Goal: Transaction & Acquisition: Purchase product/service

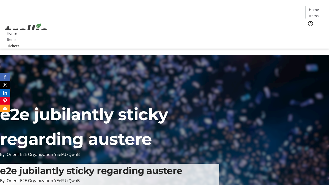
click at [309, 30] on span "Tickets" at bounding box center [315, 32] width 12 height 5
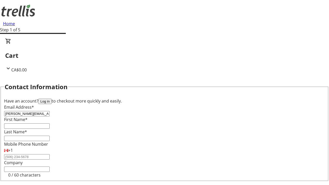
type input "[PERSON_NAME][EMAIL_ADDRESS][DOMAIN_NAME]"
type input "[PERSON_NAME]"
type input "Lueilwitz"
